Goal: Obtain resource: Obtain resource

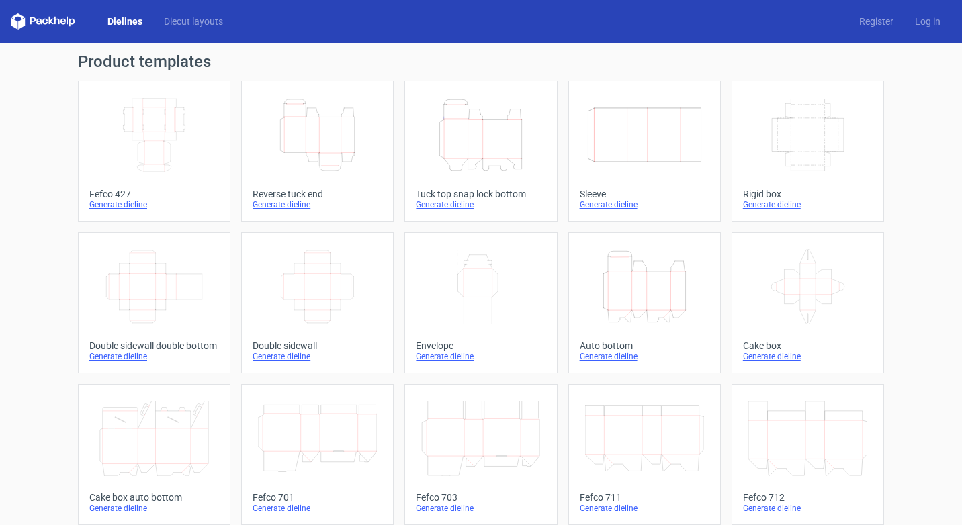
click at [609, 326] on div "Height Depth Width" at bounding box center [645, 287] width 130 height 86
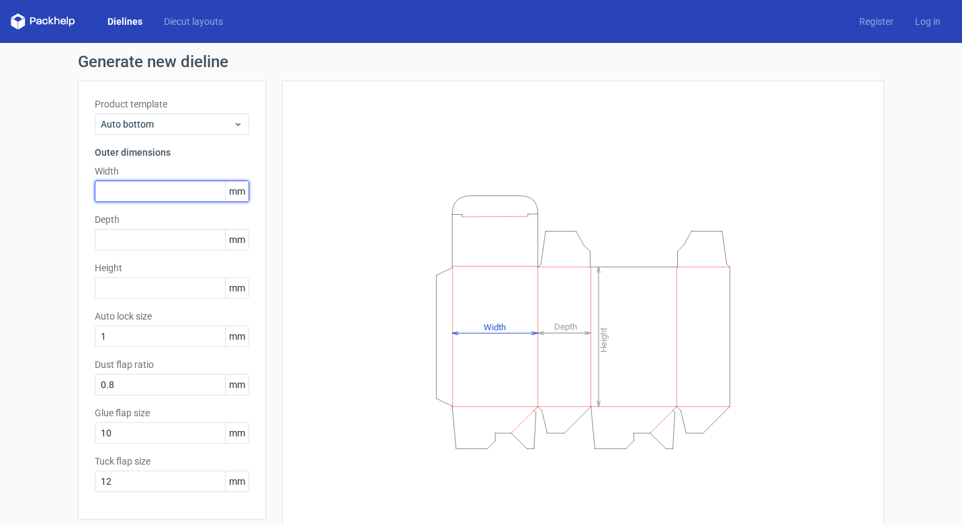
click at [146, 191] on input "text" at bounding box center [172, 191] width 155 height 21
type input "80"
type input "50"
type input "120"
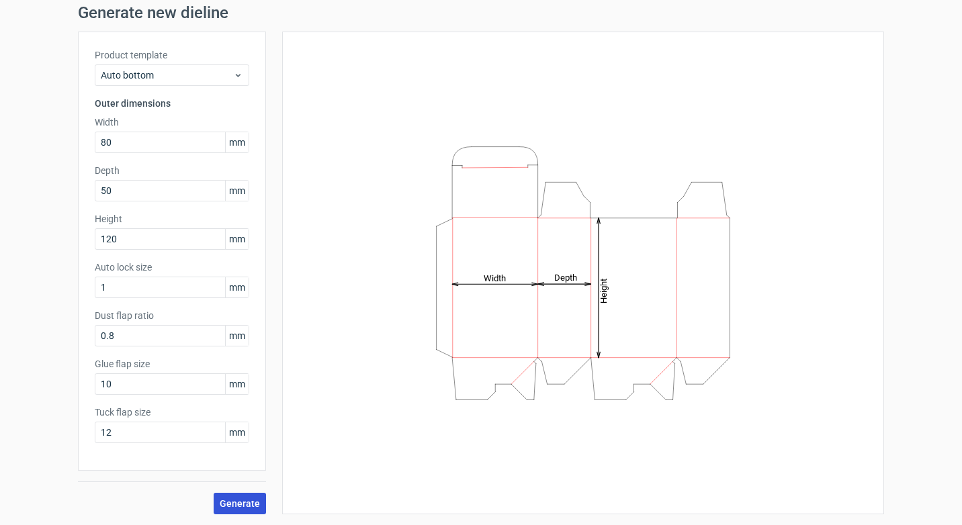
click at [236, 500] on span "Generate" at bounding box center [240, 503] width 40 height 9
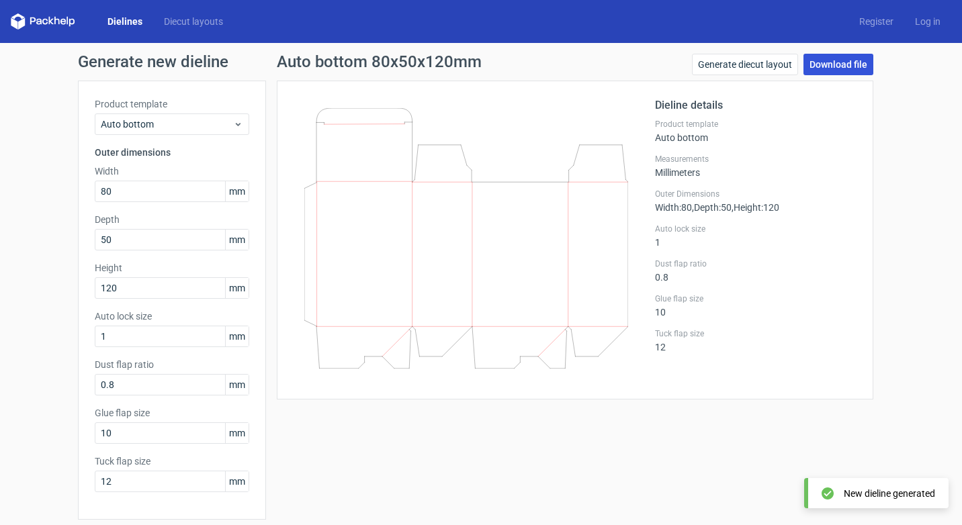
click at [828, 65] on link "Download file" at bounding box center [838, 64] width 70 height 21
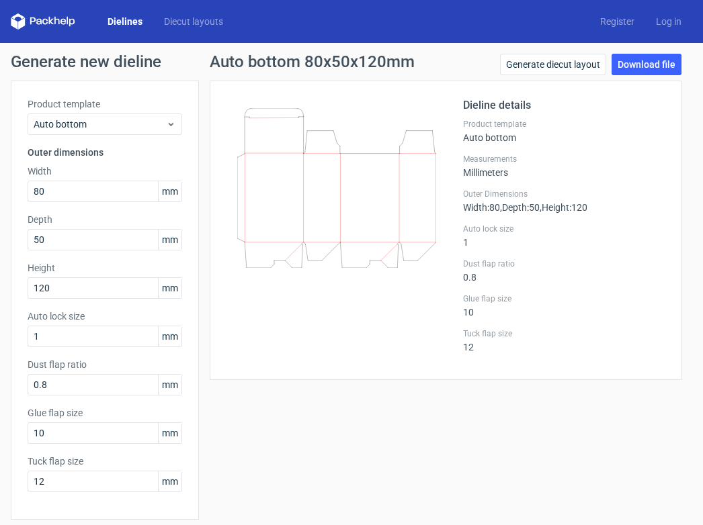
click at [15, 66] on h1 "Generate new dieline" at bounding box center [351, 62] width 681 height 16
drag, startPoint x: 15, startPoint y: 66, endPoint x: 147, endPoint y: 67, distance: 131.7
click at [147, 67] on h1 "Generate new dieline" at bounding box center [351, 62] width 681 height 16
drag, startPoint x: 147, startPoint y: 67, endPoint x: 138, endPoint y: 62, distance: 9.6
copy h1 "Generate new dieline"
